Goal: Information Seeking & Learning: Find contact information

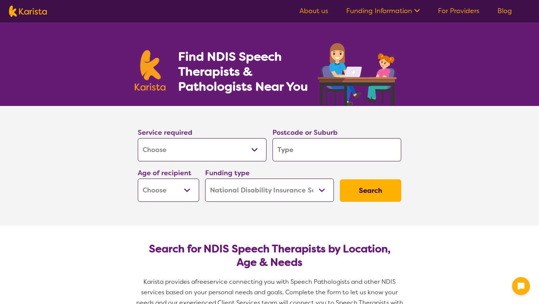
select select "[MEDICAL_DATA]"
select select "NDIS"
select select "[MEDICAL_DATA]"
select select "NDIS"
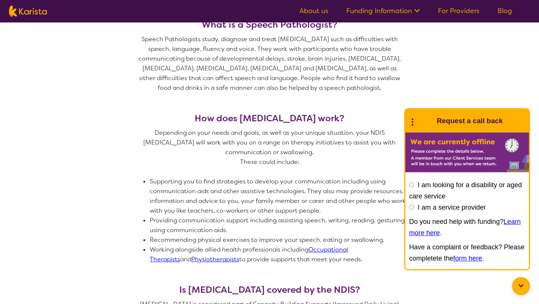
scroll to position [330, 0]
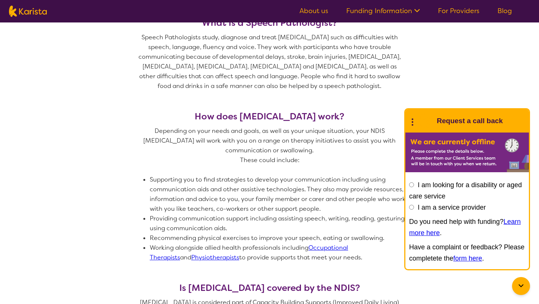
click at [410, 207] on input "I am a service provider" at bounding box center [411, 207] width 5 height 5
radio input "true"
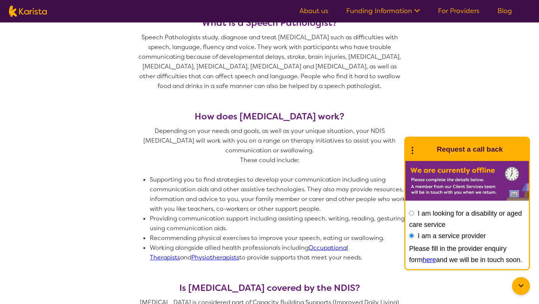
click at [410, 212] on input "I am looking for a disability or aged care service" at bounding box center [411, 213] width 5 height 5
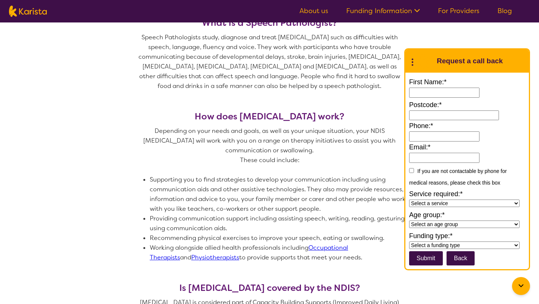
click at [467, 42] on section "What is a Speech Pathologist? Speech Pathologists study, diagnose and treat [ME…" at bounding box center [269, 173] width 539 height 347
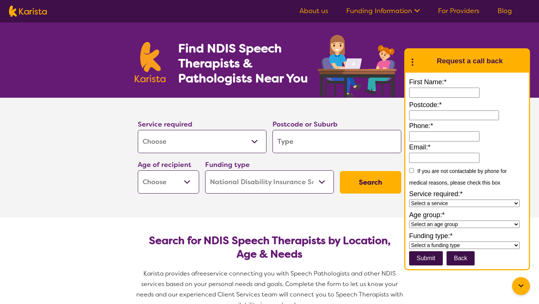
scroll to position [16, 0]
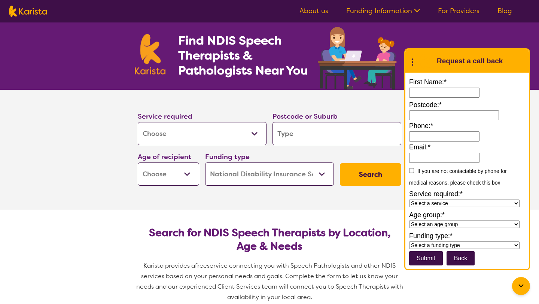
click at [252, 135] on select "Allied Health Assistant Assessment ([MEDICAL_DATA] or [MEDICAL_DATA]) Behaviour…" at bounding box center [202, 133] width 129 height 23
click at [138, 122] on select "Allied Health Assistant Assessment ([MEDICAL_DATA] or [MEDICAL_DATA]) Behaviour…" at bounding box center [202, 133] width 129 height 23
click at [314, 131] on input "search" at bounding box center [336, 133] width 129 height 23
type input "3750"
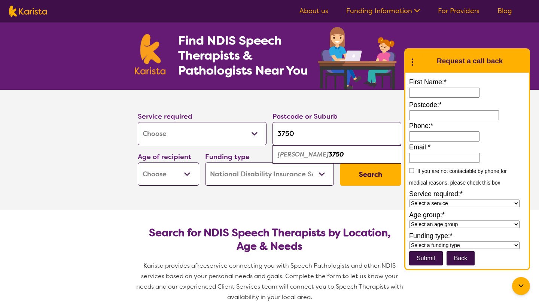
click at [184, 177] on select "Early Childhood - 0 to 9 Child - 10 to 11 Adolescent - 12 to 17 Adult - 18 to 6…" at bounding box center [168, 173] width 61 height 23
select select "EC"
click at [138, 162] on select "Early Childhood - 0 to 9 Child - 10 to 11 Adolescent - 12 to 17 Adult - 18 to 6…" at bounding box center [168, 173] width 61 height 23
select select "EC"
click at [192, 176] on select "Early Childhood - 0 to 9 Child - 10 to 11 Adolescent - 12 to 17 Adult - 18 to 6…" at bounding box center [168, 173] width 61 height 23
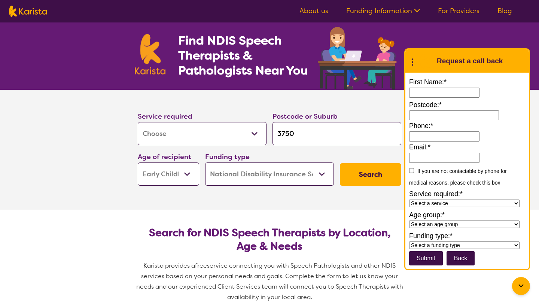
click at [138, 162] on select "Early Childhood - 0 to 9 Child - 10 to 11 Adolescent - 12 to 17 Adult - 18 to 6…" at bounding box center [168, 173] width 61 height 23
click at [378, 173] on button "Search" at bounding box center [370, 174] width 61 height 22
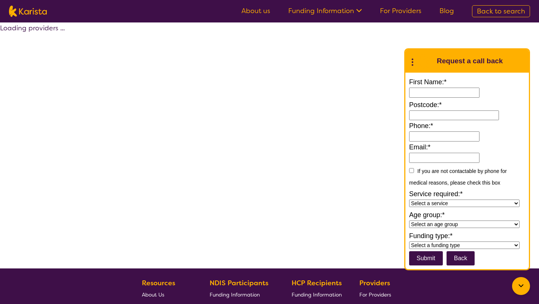
select select "by_score"
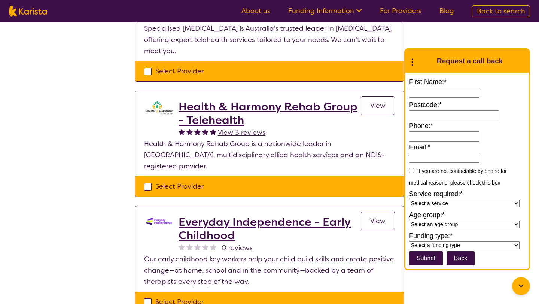
scroll to position [224, 0]
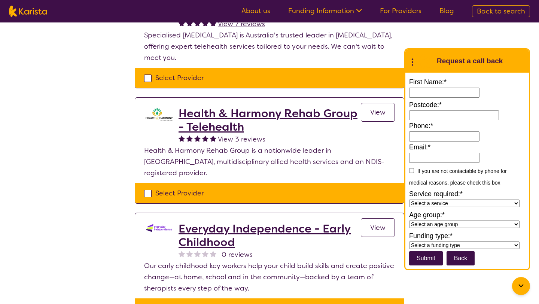
click at [270, 114] on h2 "Health & Harmony Rehab Group - Telehealth" at bounding box center [269, 120] width 182 height 27
